Goal: Contribute content

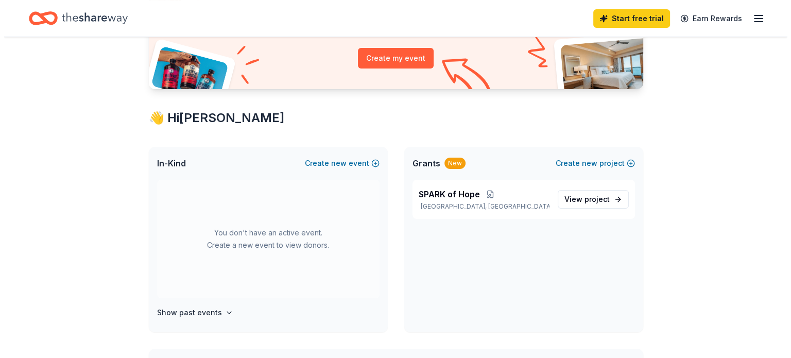
scroll to position [119, 0]
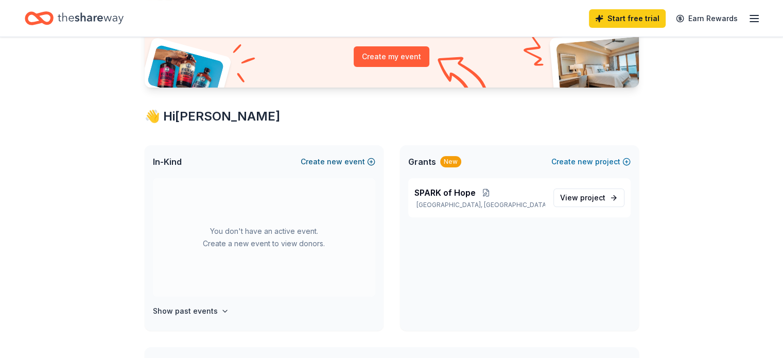
click at [341, 161] on span "new" at bounding box center [334, 161] width 15 height 12
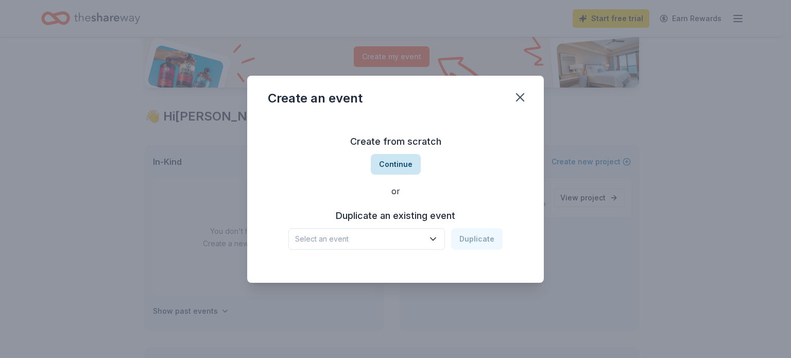
click at [396, 159] on button "Continue" at bounding box center [396, 164] width 50 height 21
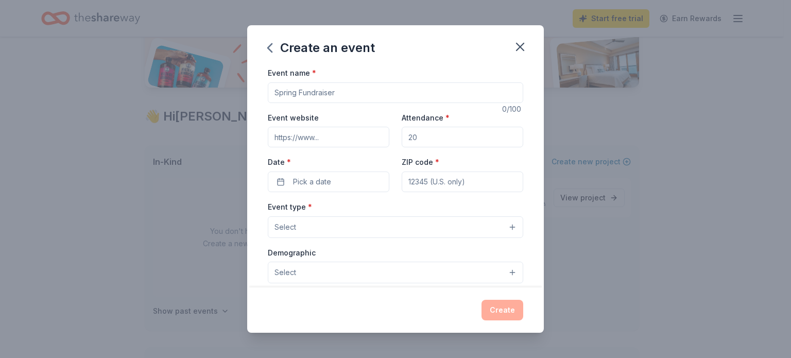
click at [335, 96] on input "Event name *" at bounding box center [395, 92] width 255 height 21
type input "Ignite Hope Presents: Karaoke Paint and Sip Fundraiser"
click at [419, 134] on input "Attendance *" at bounding box center [462, 137] width 121 height 21
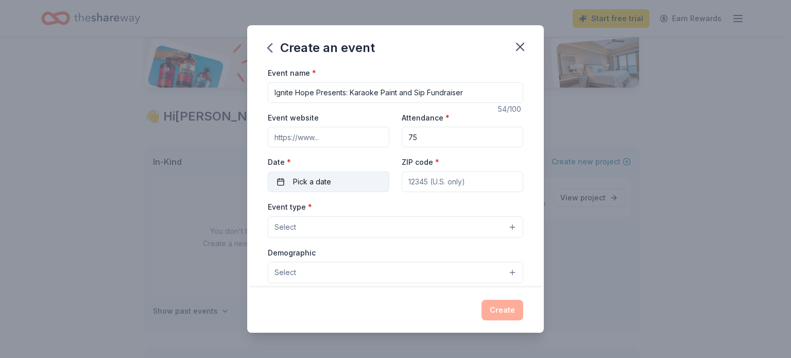
type input "75"
click at [329, 181] on span "Pick a date" at bounding box center [312, 182] width 38 height 12
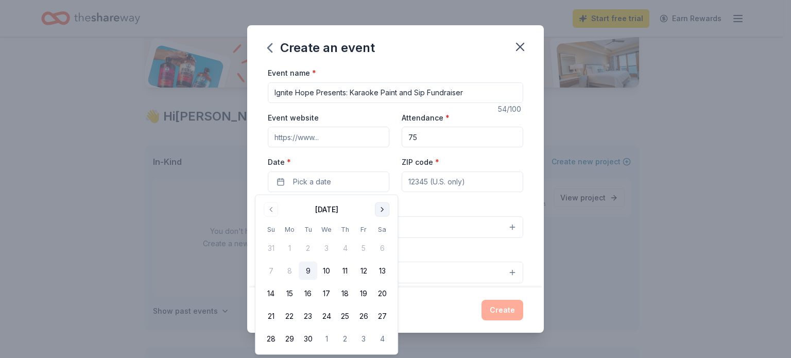
click at [385, 212] on button "Go to next month" at bounding box center [382, 209] width 14 height 14
click at [377, 271] on button "11" at bounding box center [382, 271] width 19 height 19
click at [485, 183] on input "ZIP code *" at bounding box center [462, 181] width 121 height 21
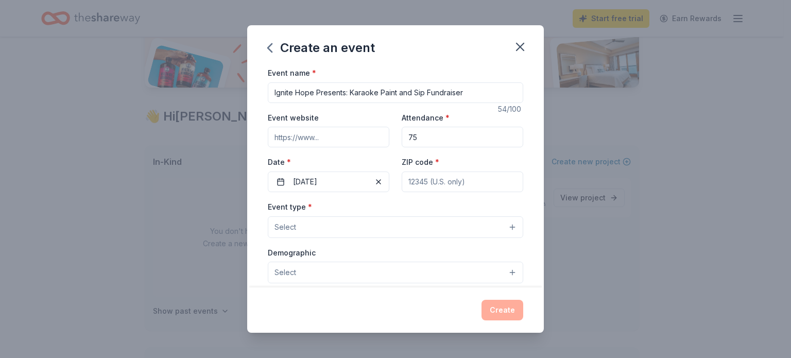
type input "63108"
click at [443, 224] on button "Select" at bounding box center [395, 227] width 255 height 22
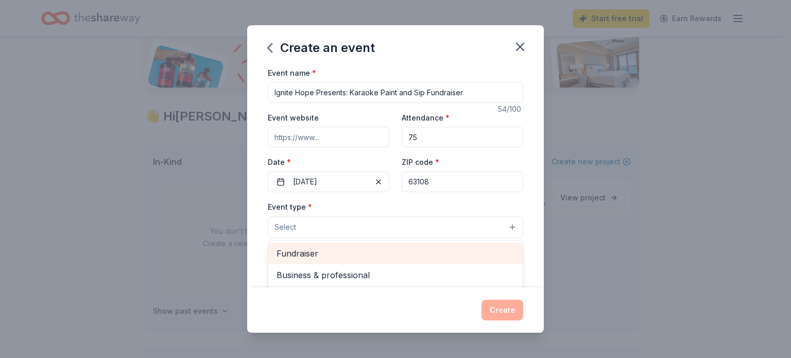
click at [343, 251] on span "Fundraiser" at bounding box center [395, 253] width 238 height 13
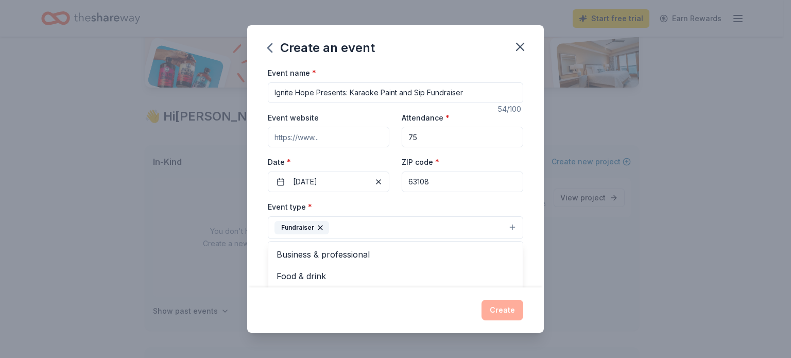
click at [473, 90] on div "Event name * Ignite Hope Presents: Karaoke Paint and Sip Fundraiser 54 /100 Eve…" at bounding box center [395, 304] width 255 height 477
click at [463, 90] on input "Ignite Hope Presents: Karaoke Paint and Sip Fundraiser" at bounding box center [395, 92] width 255 height 21
type input "Ignite Hope Presents: Karaoke Paint and Sip"
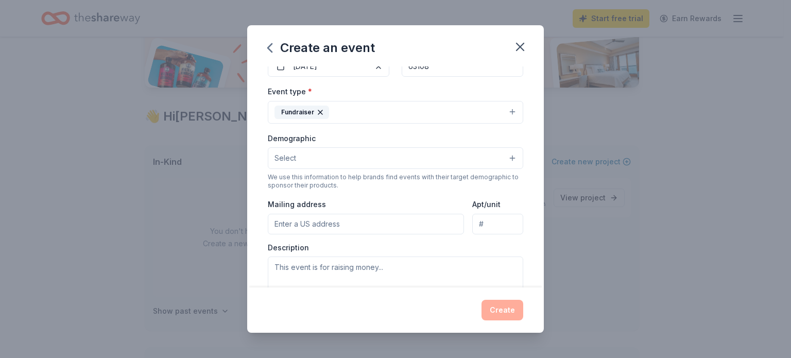
scroll to position [136, 0]
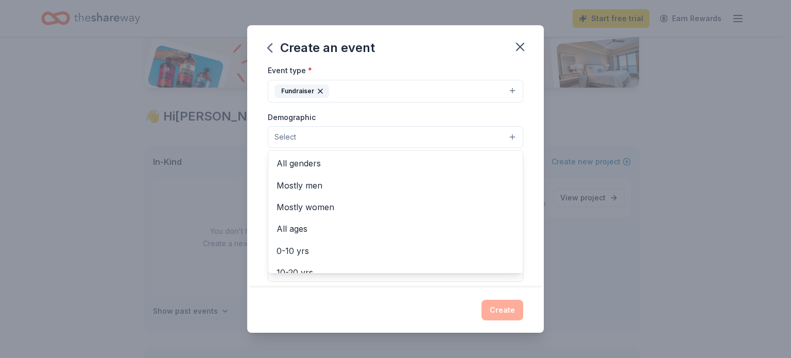
click at [488, 131] on button "Select" at bounding box center [395, 137] width 255 height 22
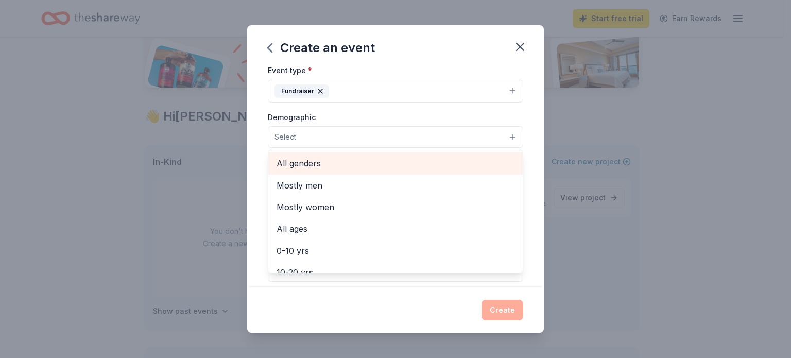
click at [284, 164] on span "All genders" at bounding box center [395, 162] width 238 height 13
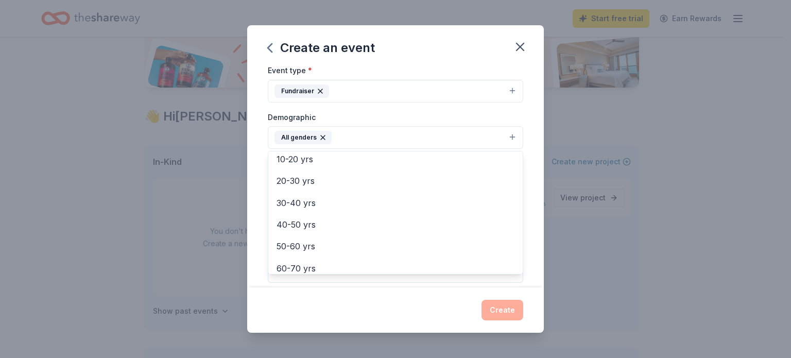
scroll to position [88, 0]
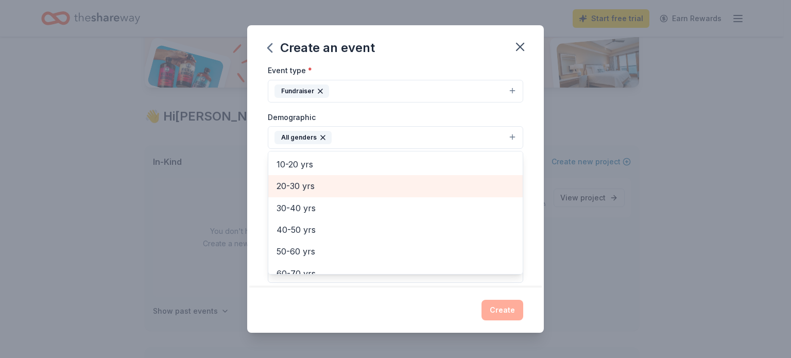
click at [294, 188] on span "20-30 yrs" at bounding box center [395, 185] width 238 height 13
click at [297, 193] on div "30-40 yrs" at bounding box center [395, 186] width 254 height 22
click at [297, 193] on div "40-50 yrs" at bounding box center [395, 186] width 254 height 22
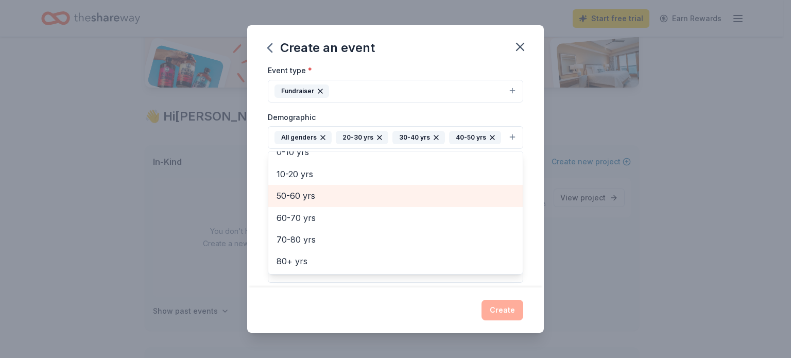
click at [297, 193] on span "50-60 yrs" at bounding box center [395, 195] width 238 height 13
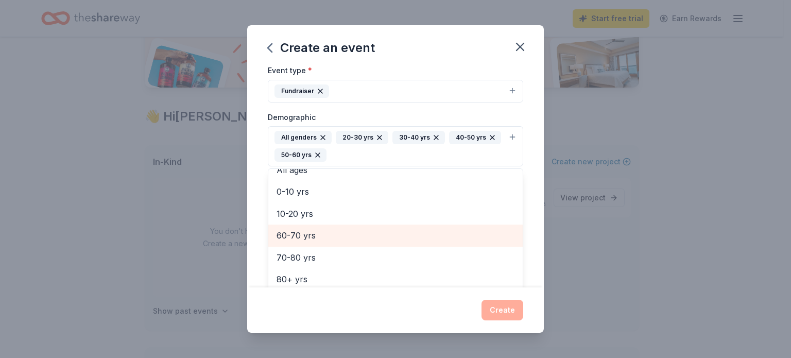
click at [303, 232] on span "60-70 yrs" at bounding box center [395, 235] width 238 height 13
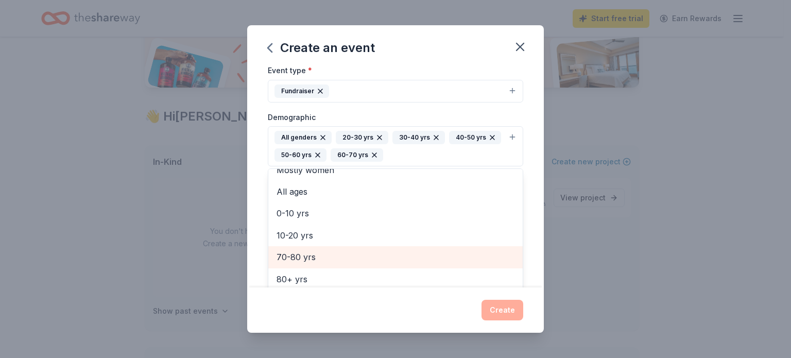
click at [303, 248] on div "70-80 yrs" at bounding box center [395, 257] width 254 height 22
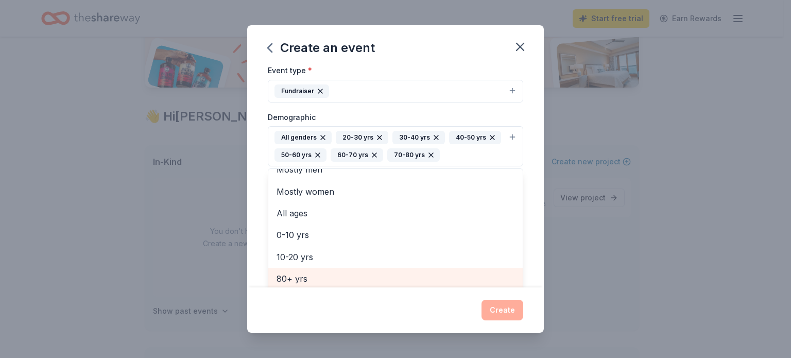
click at [302, 275] on span "80+ yrs" at bounding box center [395, 278] width 238 height 13
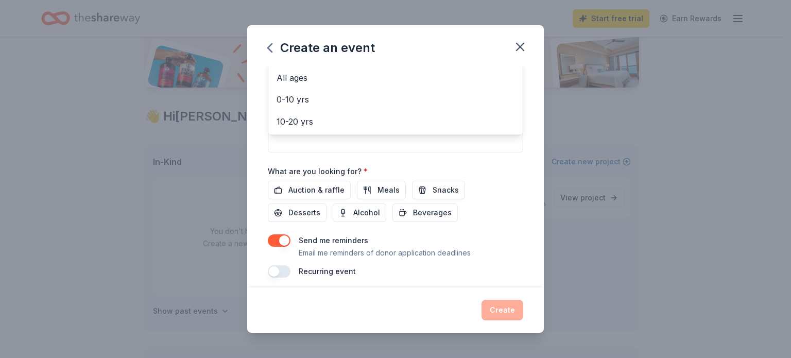
scroll to position [290, 0]
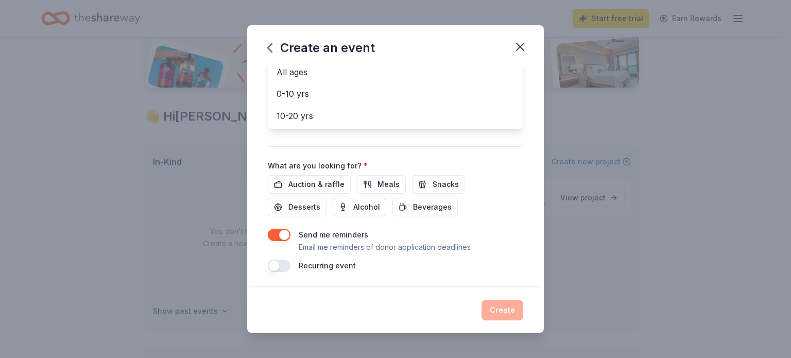
click at [302, 183] on div "Event name * Ignite Hope Presents: Karaoke Paint and Sip 43 /100 Event website …" at bounding box center [395, 24] width 255 height 495
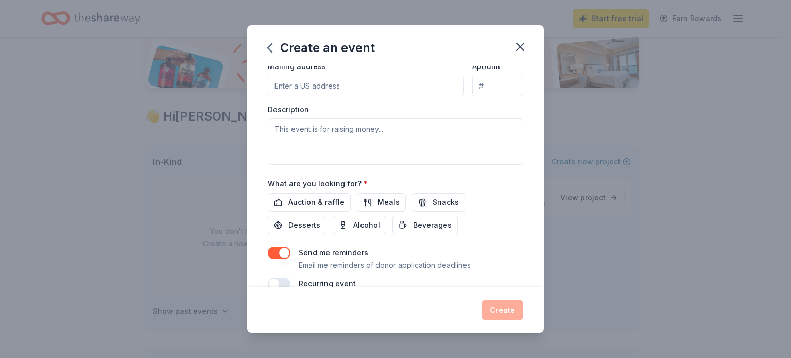
scroll to position [276, 0]
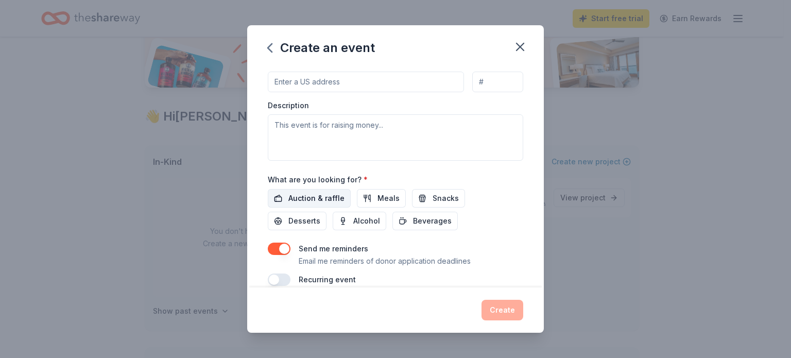
click at [297, 196] on span "Auction & raffle" at bounding box center [316, 198] width 56 height 12
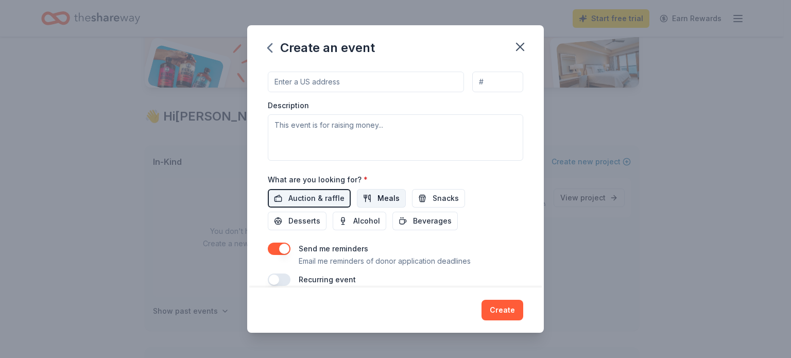
click at [385, 197] on span "Meals" at bounding box center [388, 198] width 22 height 12
click at [432, 201] on span "Snacks" at bounding box center [445, 198] width 26 height 12
click at [418, 219] on span "Beverages" at bounding box center [432, 221] width 39 height 12
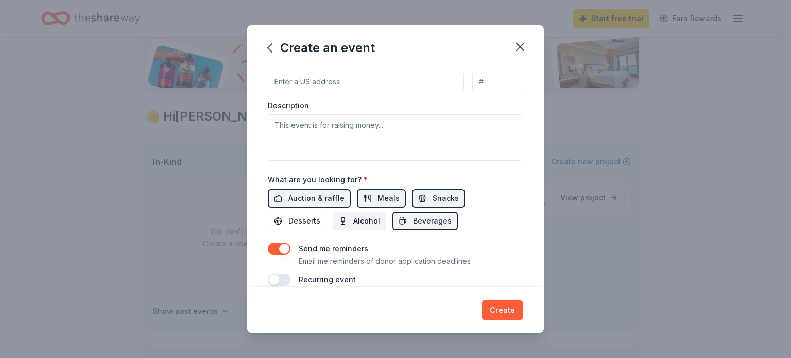
click at [365, 219] on span "Alcohol" at bounding box center [366, 221] width 27 height 12
click at [346, 224] on button "Alcohol" at bounding box center [360, 221] width 54 height 19
click at [295, 217] on span "Desserts" at bounding box center [304, 221] width 32 height 12
click at [342, 220] on button "Alcohol" at bounding box center [360, 221] width 54 height 19
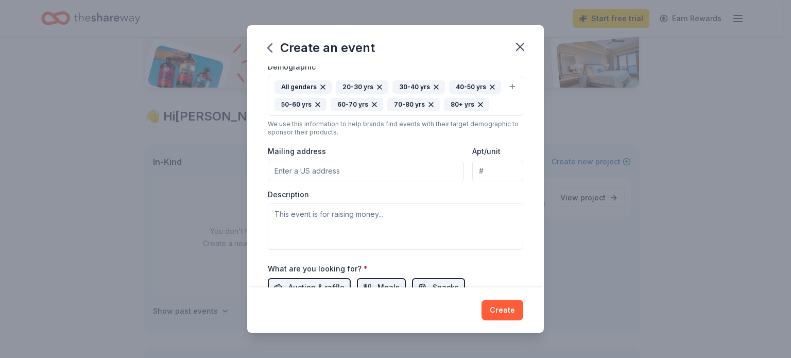
scroll to position [163, 0]
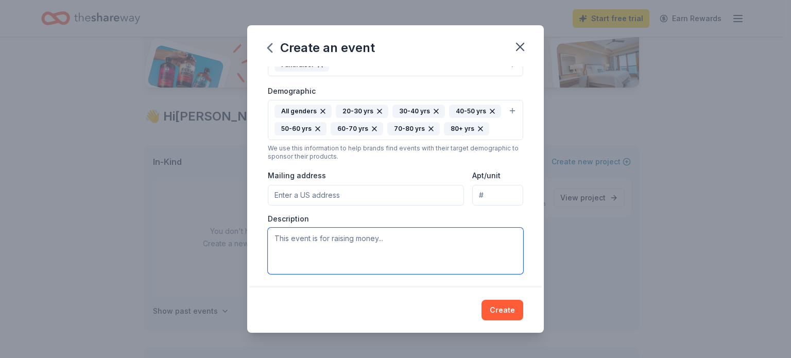
click at [443, 252] on textarea at bounding box center [395, 251] width 255 height 46
click at [297, 234] on textarea at bounding box center [395, 251] width 255 height 46
paste textarea "🎤🎨✨ Get ready to SING, SIP & CREATE for a cause! ✨🎨🎤 [PERSON_NAME] Hope for our…"
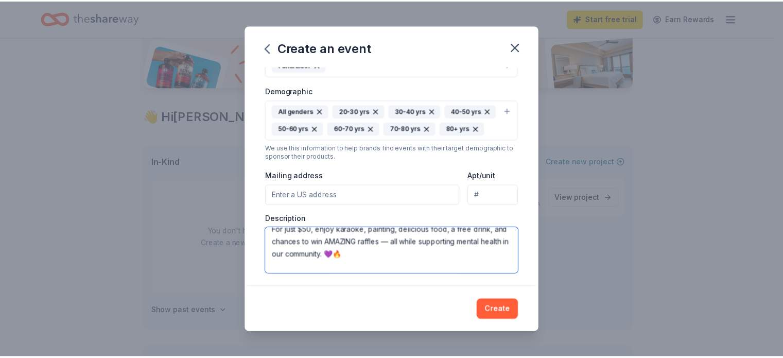
scroll to position [111, 0]
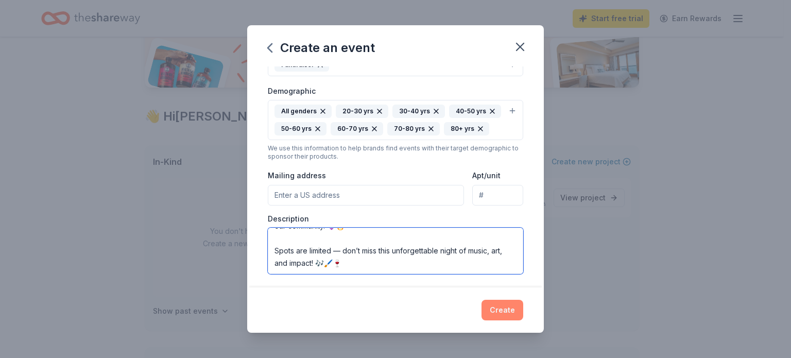
type textarea "🎤🎨✨ Get ready to SING, SIP & CREATE for a cause! ✨🎨🎤 [PERSON_NAME] Hope for our…"
click at [500, 308] on button "Create" at bounding box center [502, 310] width 42 height 21
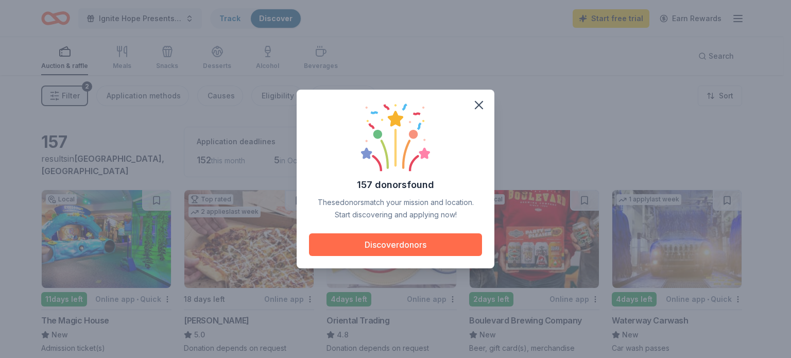
click at [388, 239] on button "Discover donors" at bounding box center [395, 244] width 173 height 23
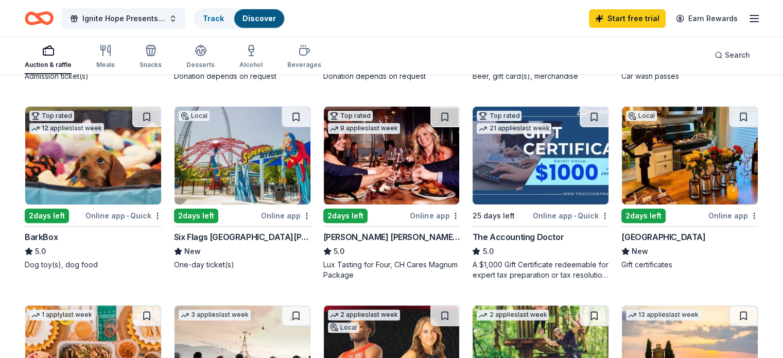
scroll to position [273, 0]
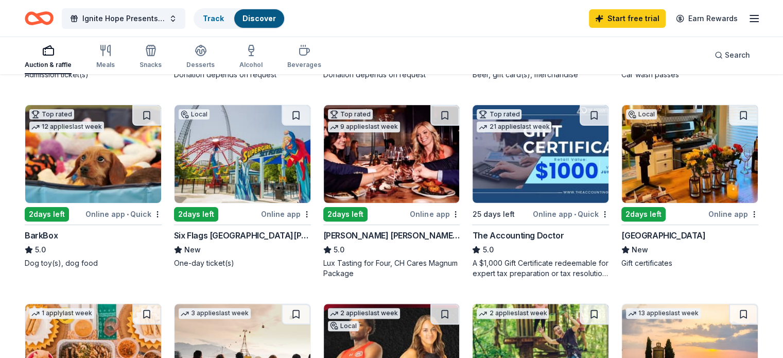
click at [81, 167] on img at bounding box center [93, 154] width 136 height 98
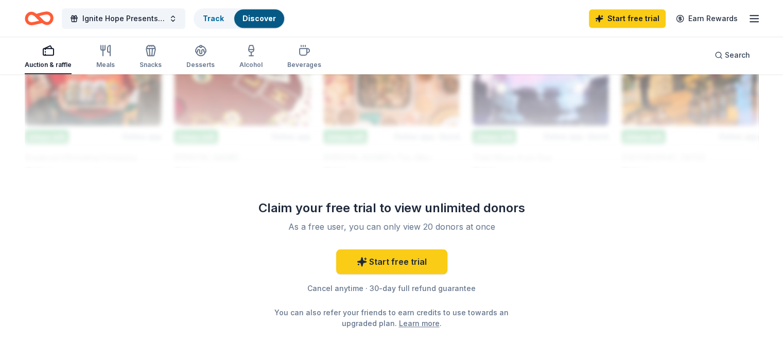
scroll to position [984, 0]
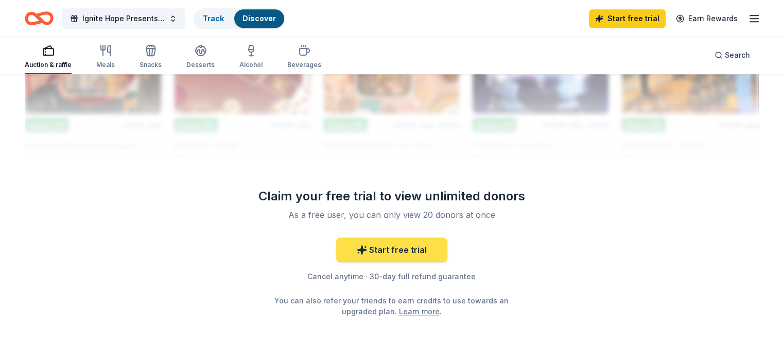
click at [369, 255] on link "Start free trial" at bounding box center [391, 249] width 111 height 25
click at [398, 241] on link "Start free trial" at bounding box center [391, 249] width 111 height 25
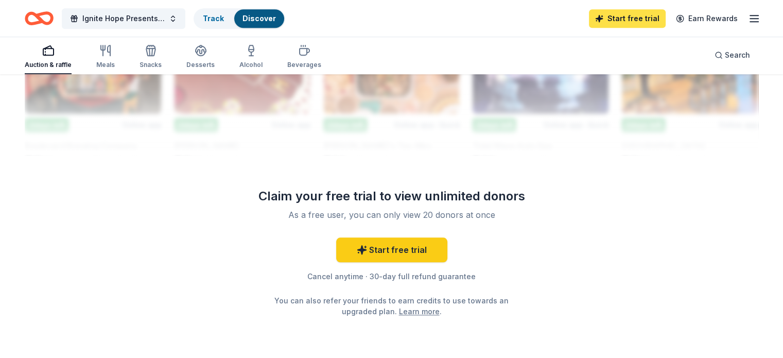
click at [587, 17] on link "Start free trial" at bounding box center [627, 18] width 77 height 19
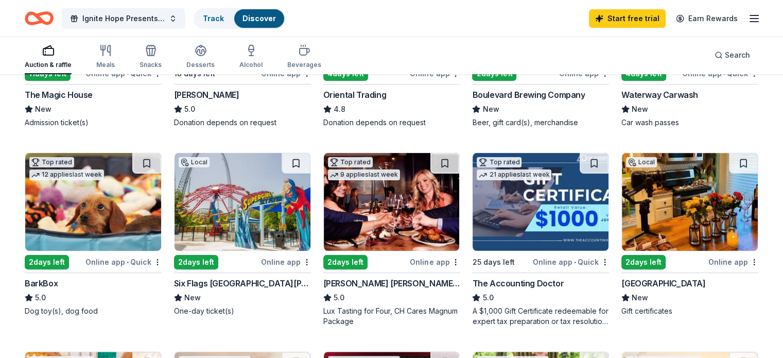
scroll to position [278, 0]
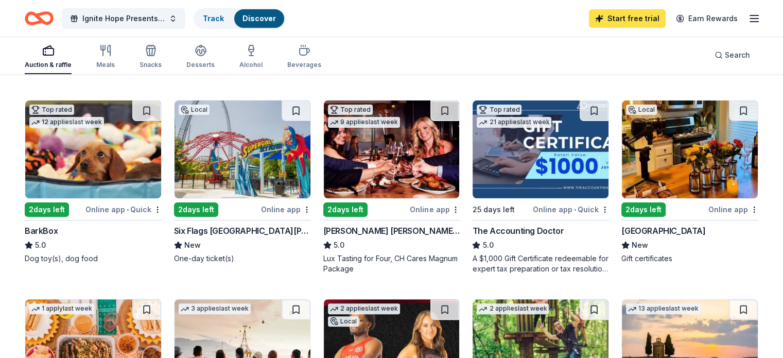
click at [587, 15] on link "Start free trial" at bounding box center [627, 18] width 77 height 19
click at [587, 20] on icon "button" at bounding box center [754, 18] width 12 height 12
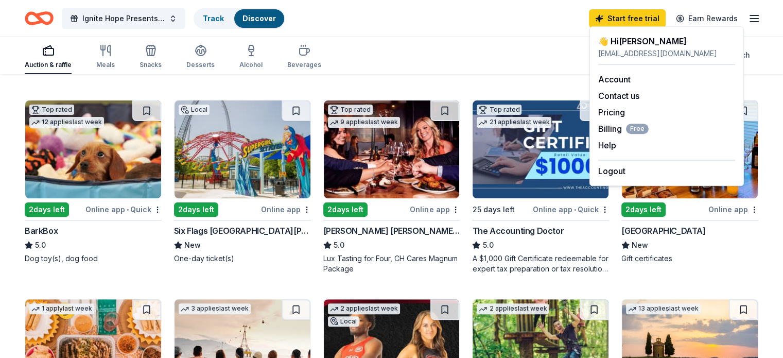
click at [587, 20] on icon "button" at bounding box center [754, 18] width 12 height 12
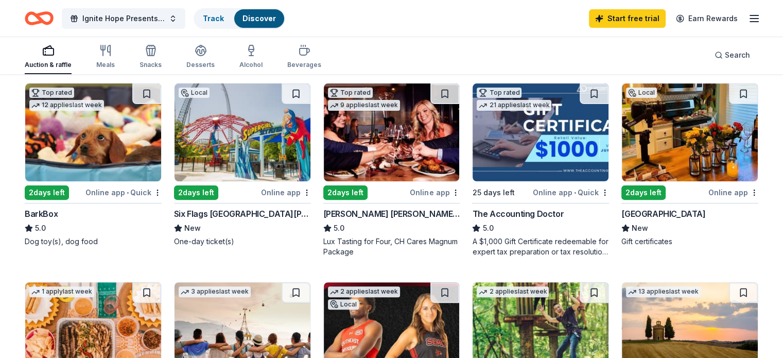
scroll to position [297, 0]
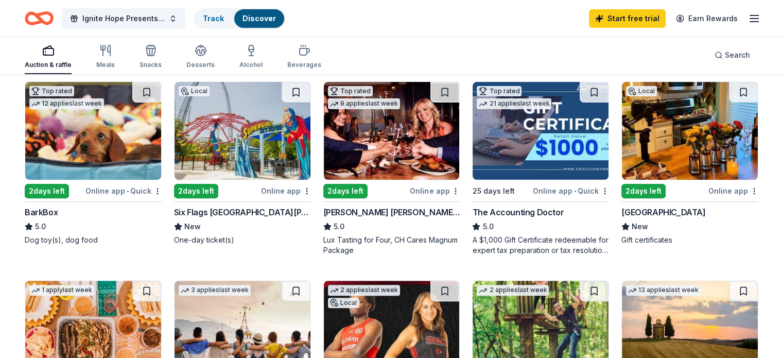
click at [253, 144] on img at bounding box center [243, 131] width 136 height 98
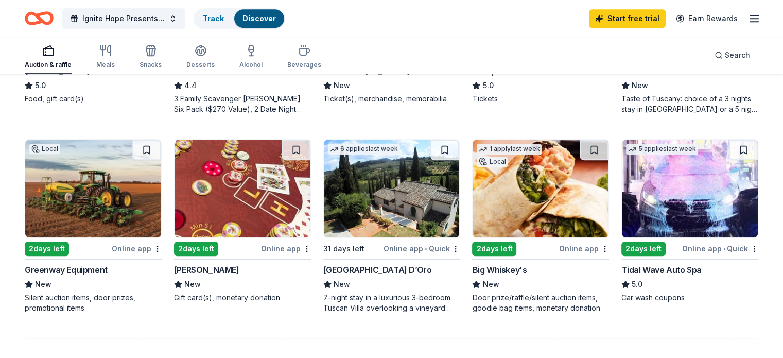
scroll to position [651, 0]
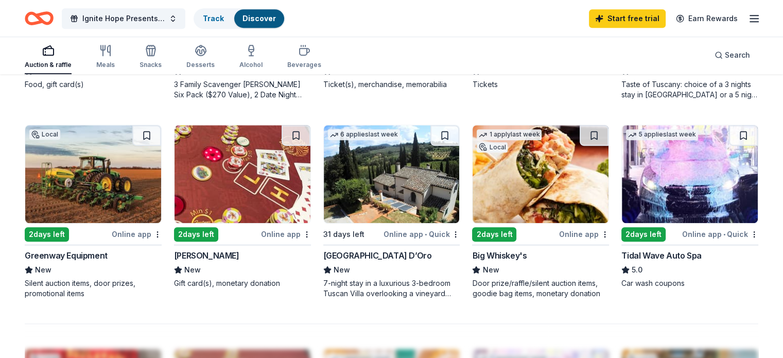
click at [240, 183] on img at bounding box center [243, 174] width 136 height 98
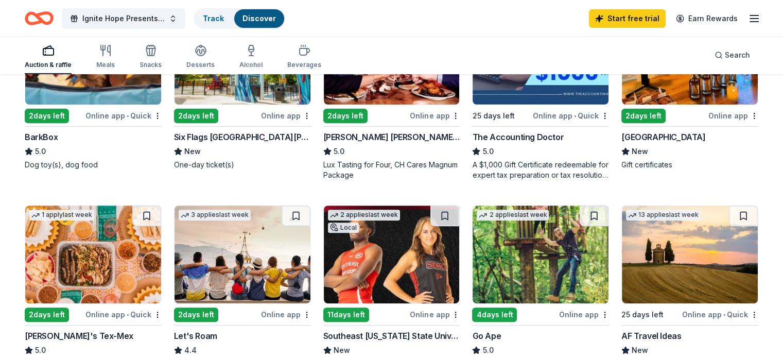
scroll to position [343, 0]
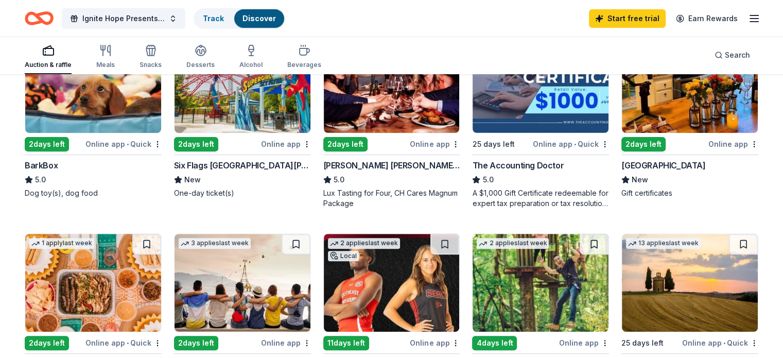
click at [512, 281] on img at bounding box center [541, 283] width 136 height 98
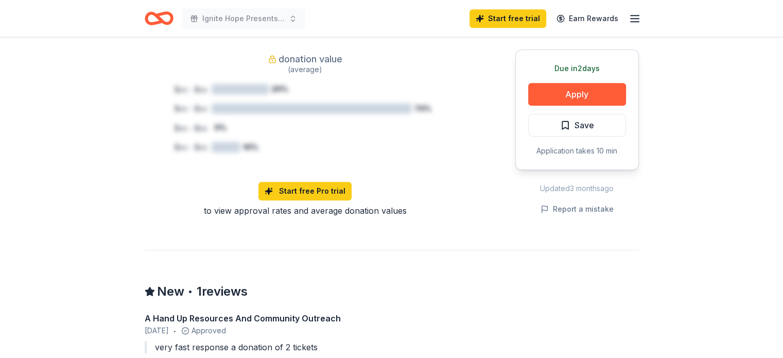
scroll to position [741, 0]
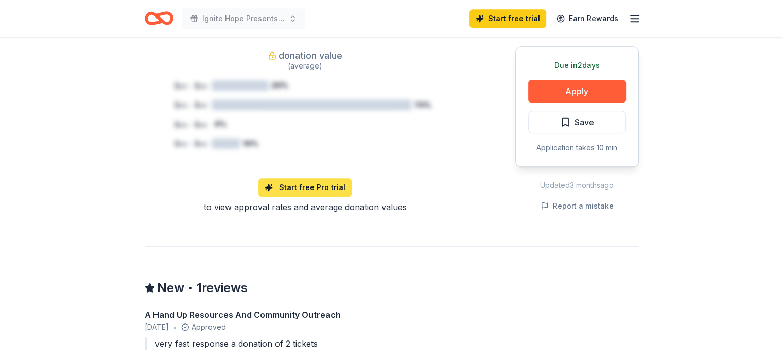
click at [312, 178] on link "Start free Pro trial" at bounding box center [304, 187] width 93 height 19
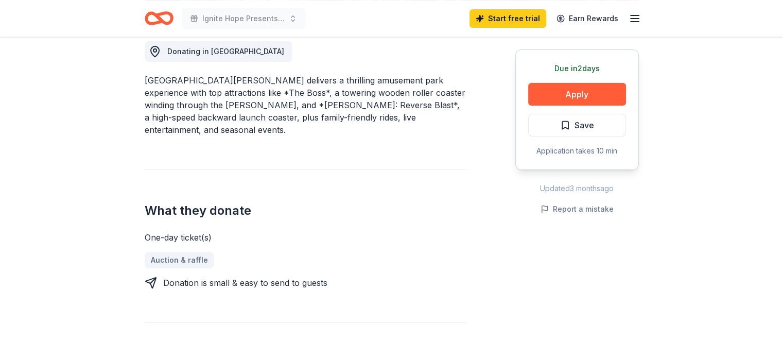
scroll to position [0, 0]
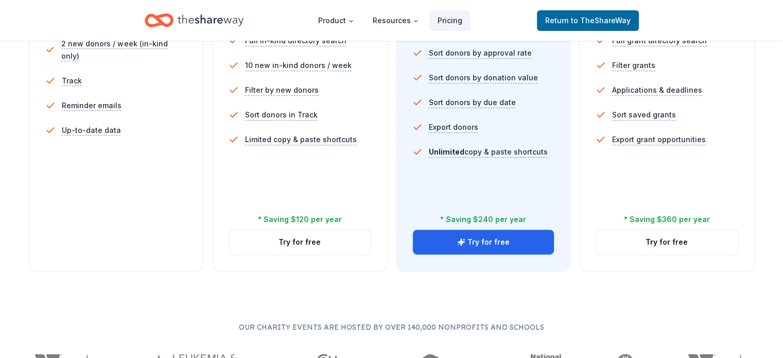
scroll to position [375, 0]
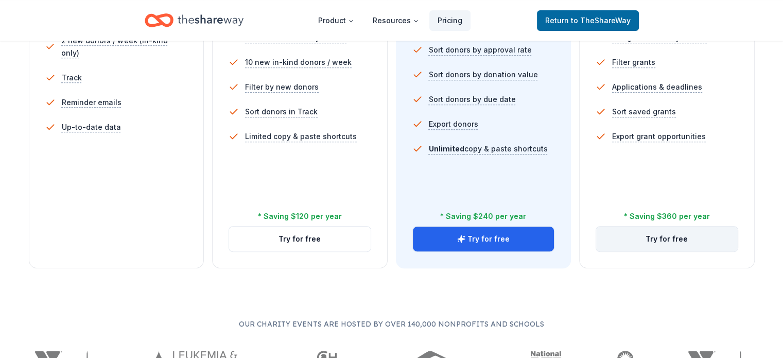
click at [650, 227] on button "Try for free" at bounding box center [667, 239] width 142 height 25
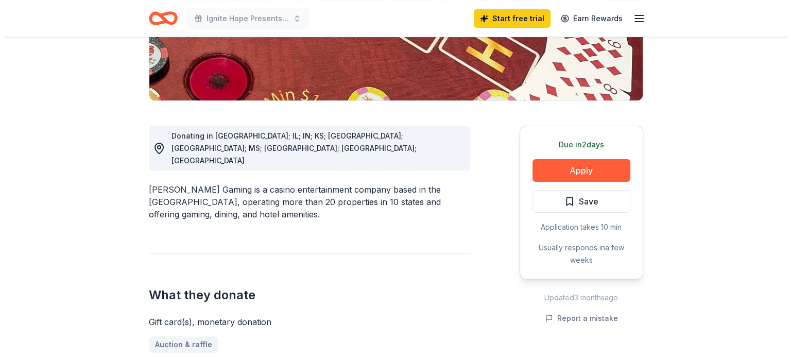
scroll to position [199, 0]
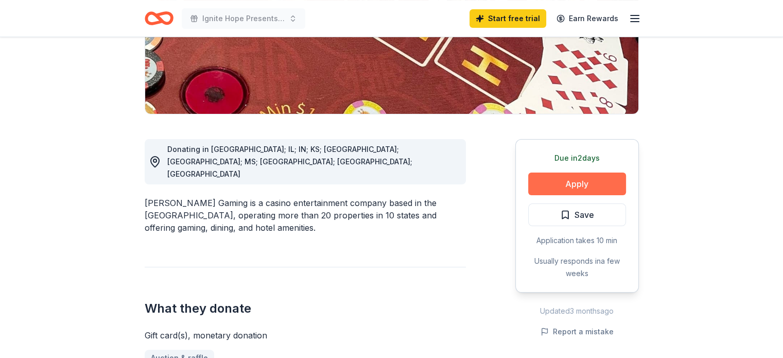
click at [585, 182] on button "Apply" at bounding box center [577, 183] width 98 height 23
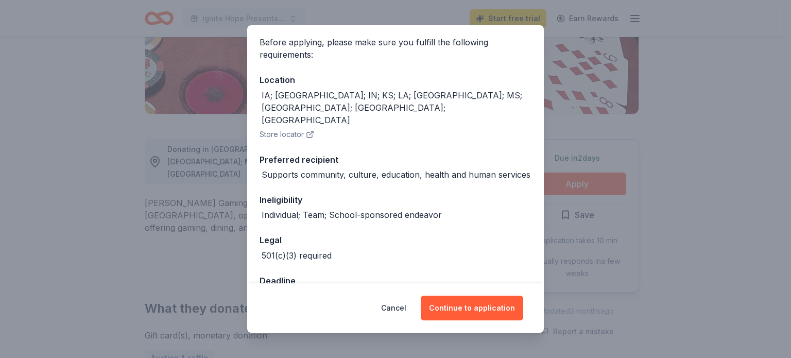
scroll to position [96, 0]
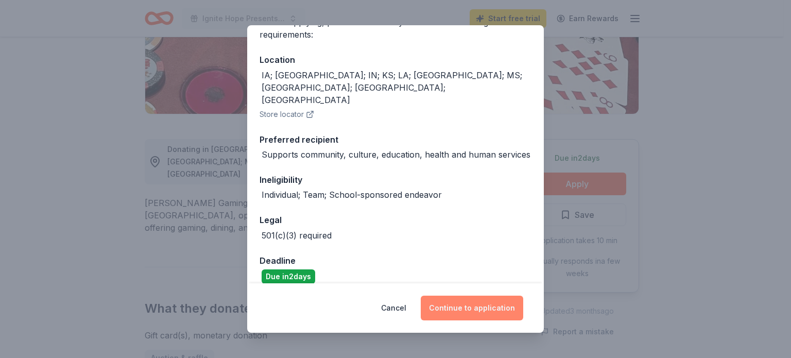
click at [482, 307] on button "Continue to application" at bounding box center [472, 307] width 102 height 25
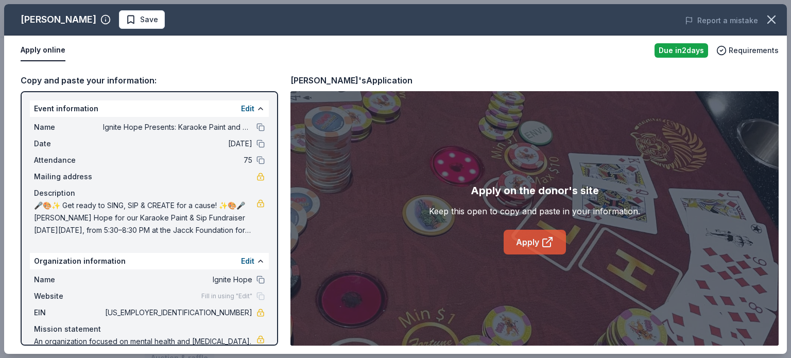
click at [535, 244] on link "Apply" at bounding box center [534, 242] width 62 height 25
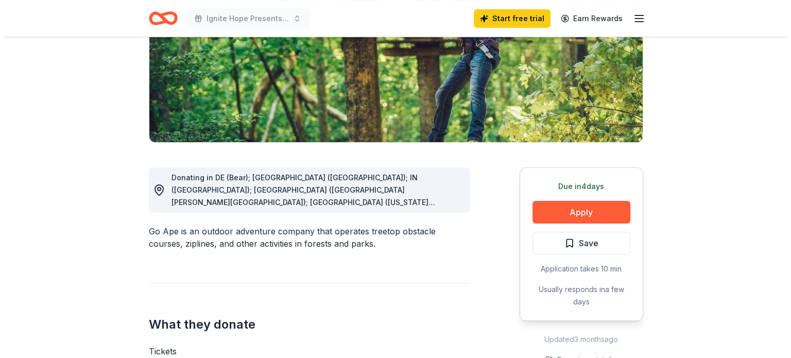
scroll to position [137, 0]
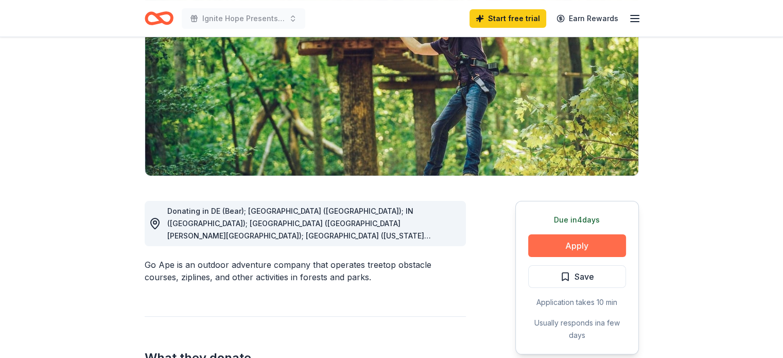
click at [549, 242] on button "Apply" at bounding box center [577, 245] width 98 height 23
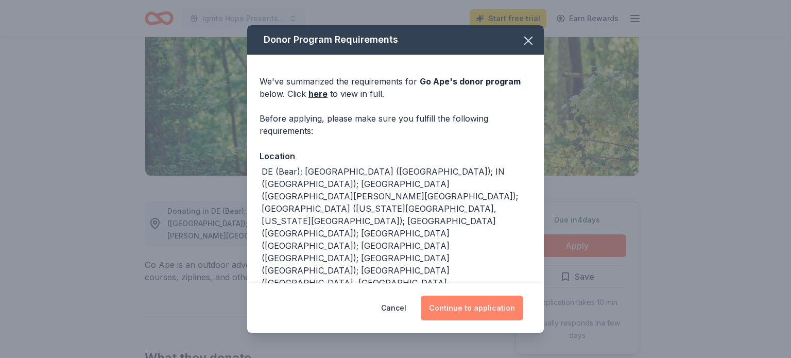
click at [476, 312] on button "Continue to application" at bounding box center [472, 307] width 102 height 25
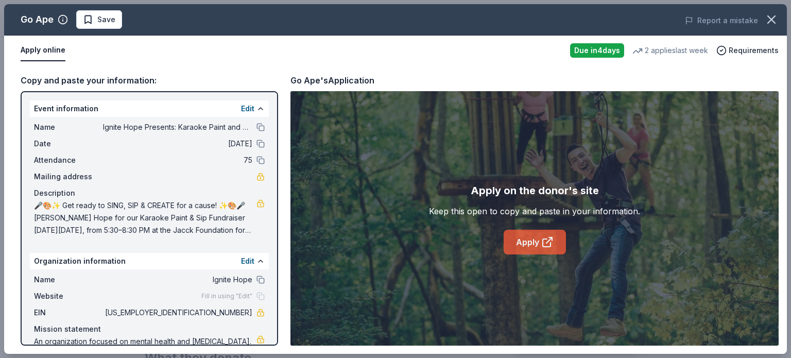
click at [539, 239] on link "Apply" at bounding box center [534, 242] width 62 height 25
click at [524, 245] on link "Apply" at bounding box center [534, 242] width 62 height 25
